Goal: Task Accomplishment & Management: Use online tool/utility

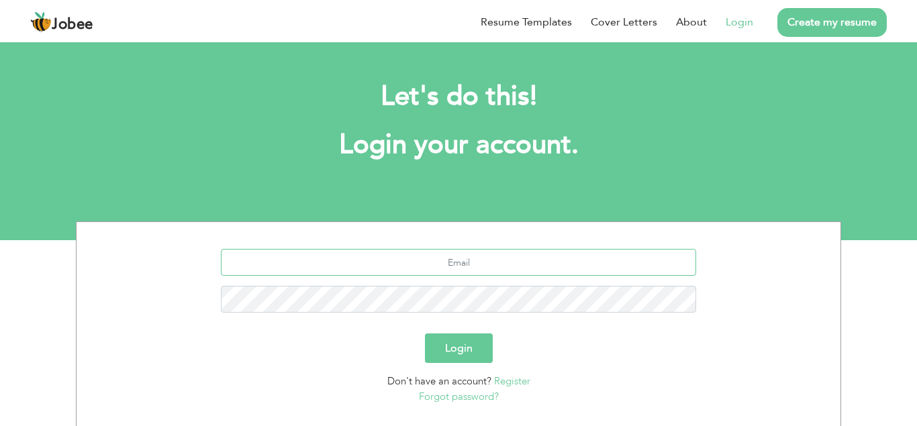
click at [467, 266] on input "text" at bounding box center [459, 262] width 476 height 27
type input "S"
type input "sajidcma100@gmail.com"
click at [467, 348] on button "Login" at bounding box center [459, 349] width 68 height 30
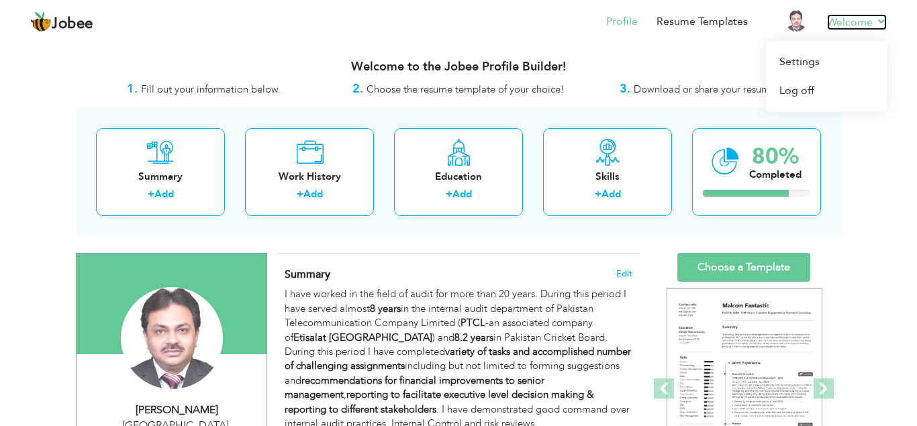
click at [882, 20] on link "Welcome" at bounding box center [857, 22] width 60 height 16
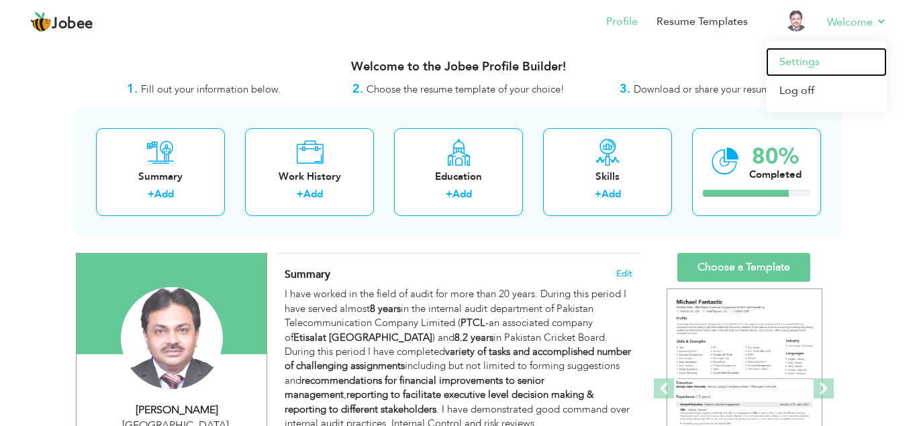
click at [799, 64] on link "Settings" at bounding box center [826, 62] width 121 height 29
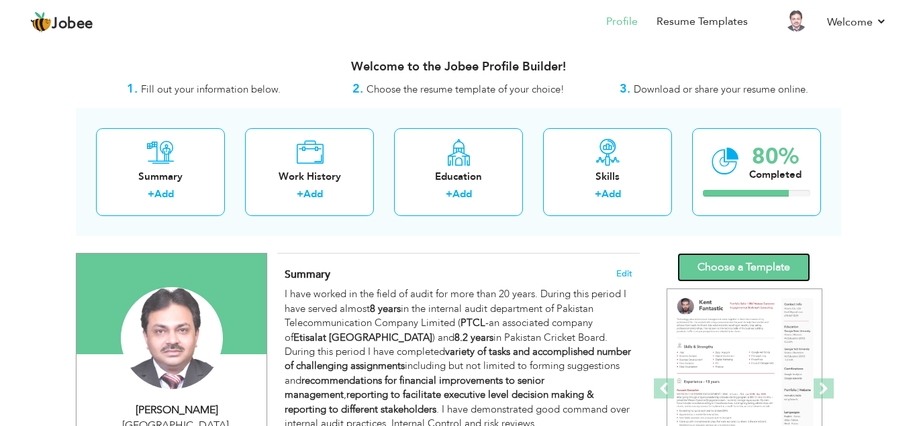
click at [754, 260] on link "Choose a Template" at bounding box center [743, 267] width 133 height 29
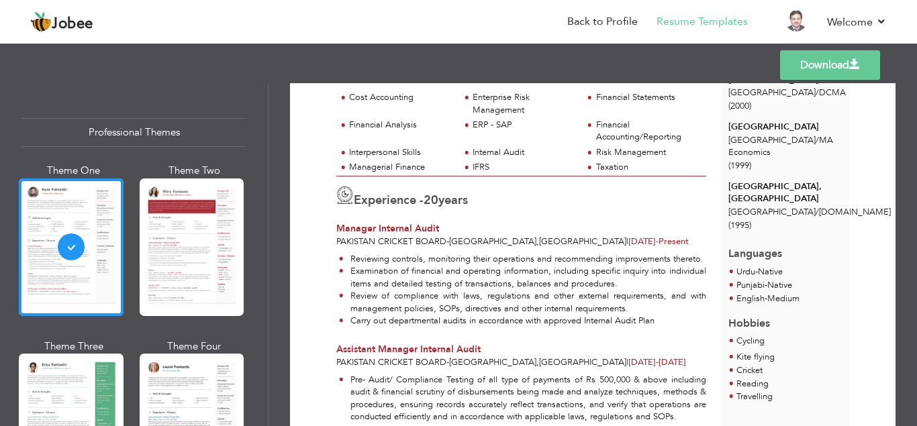
scroll to position [275, 0]
click at [857, 64] on span at bounding box center [854, 64] width 11 height 11
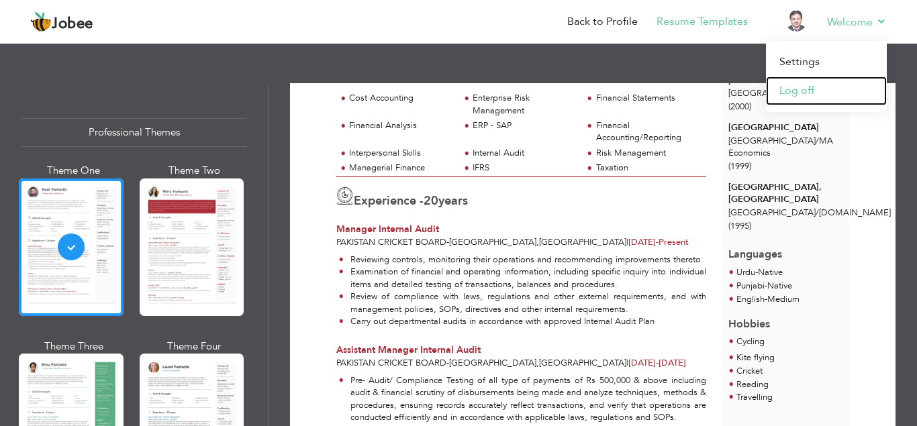
click at [803, 92] on link "Log off" at bounding box center [826, 91] width 121 height 29
